Goal: Information Seeking & Learning: Learn about a topic

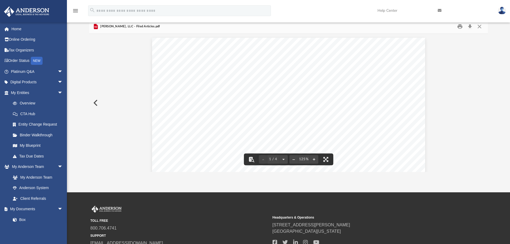
scroll to position [118, 394]
click at [234, 108] on div "[US_STATE] Secretary of State [PERSON_NAME] [GEOGRAPHIC_DATA] 82002-0020 Ph. [P…" at bounding box center [288, 214] width 273 height 353
click at [273, 101] on span "Articles of Organization" at bounding box center [287, 102] width 70 height 6
click at [268, 101] on span "Articles of Organization" at bounding box center [287, 102] width 70 height 6
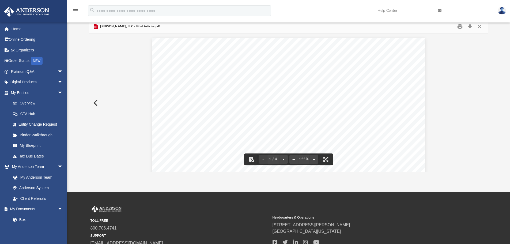
click at [312, 101] on span "Articles of Organization" at bounding box center [287, 102] width 70 height 6
click at [307, 122] on div "[US_STATE] Secretary of State [PERSON_NAME] [GEOGRAPHIC_DATA] 82002-0020 Ph. [P…" at bounding box center [288, 214] width 273 height 353
click at [291, 93] on span "Limited Liability Company" at bounding box center [288, 92] width 78 height 6
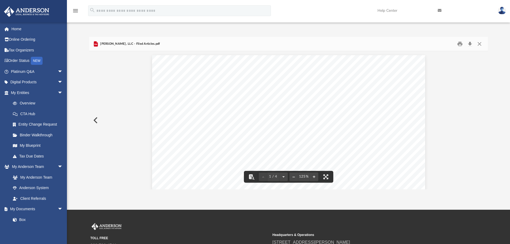
scroll to position [0, 0]
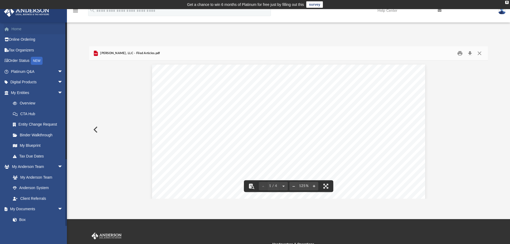
click at [12, 27] on link "Home" at bounding box center [37, 29] width 67 height 11
